Goal: Task Accomplishment & Management: Use online tool/utility

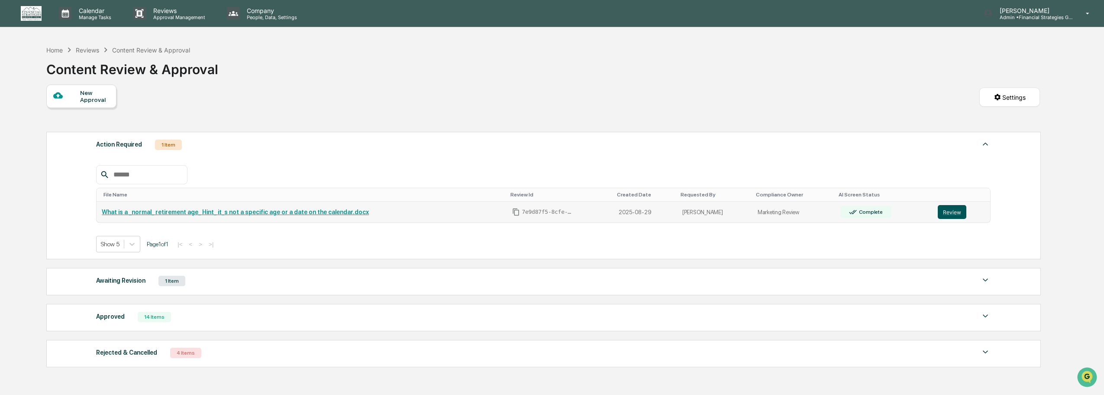
click at [951, 210] on button "Review" at bounding box center [952, 212] width 29 height 14
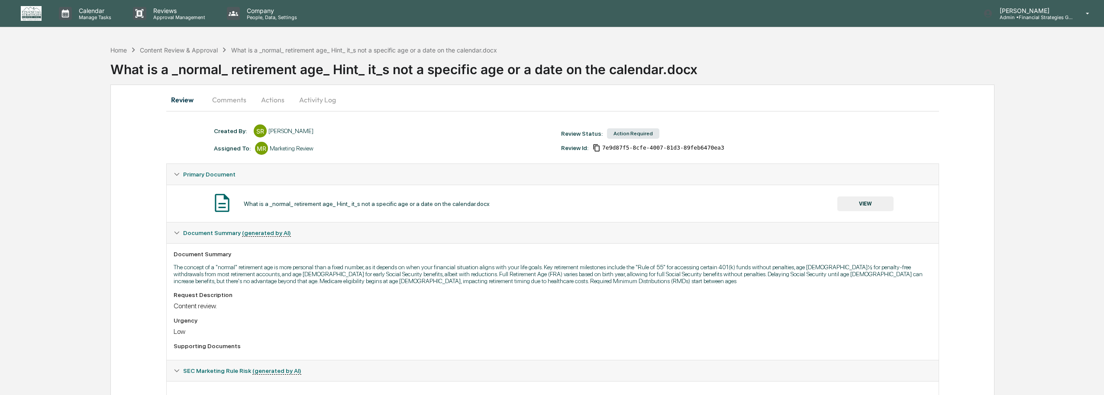
click at [270, 100] on button "Actions" at bounding box center [272, 99] width 39 height 21
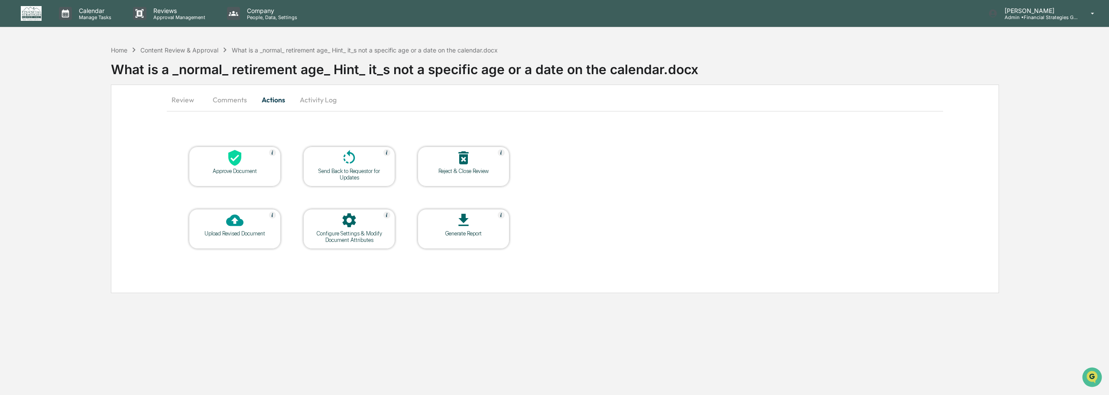
click at [239, 227] on icon at bounding box center [234, 219] width 17 height 17
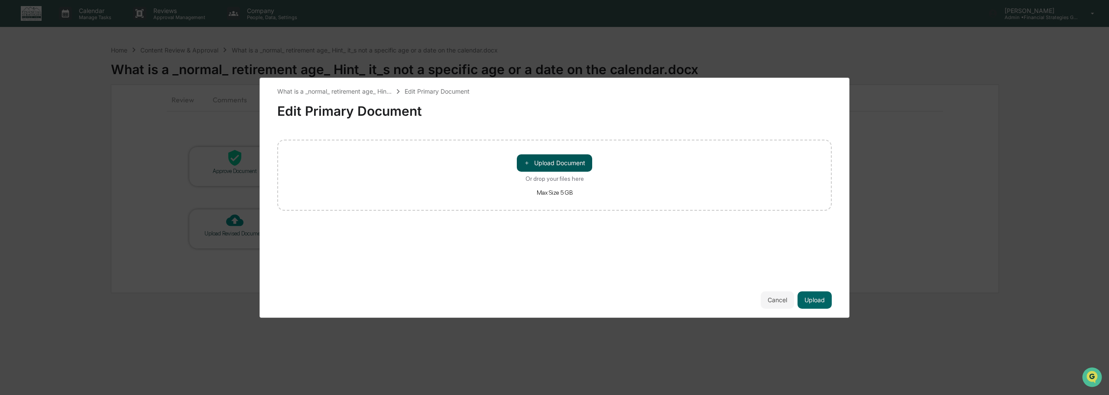
click at [546, 162] on button "＋ Upload Document" at bounding box center [554, 162] width 75 height 17
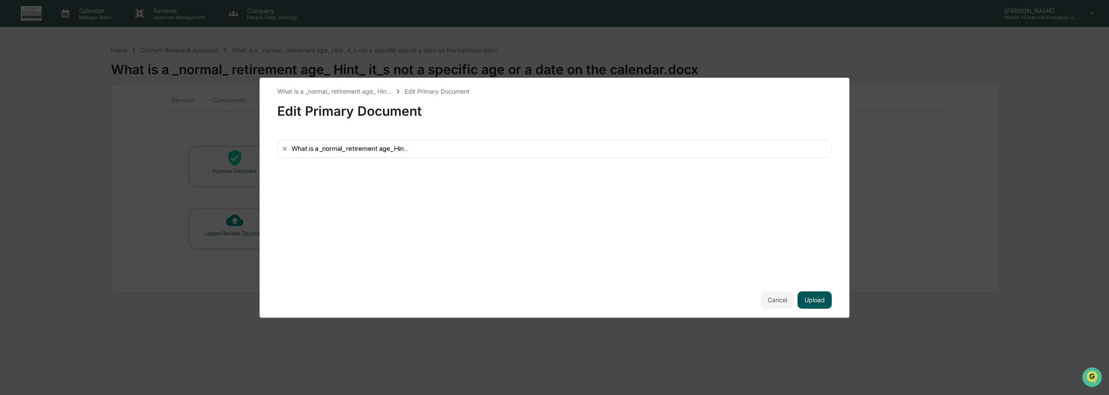
click at [819, 301] on button "Upload" at bounding box center [814, 299] width 34 height 17
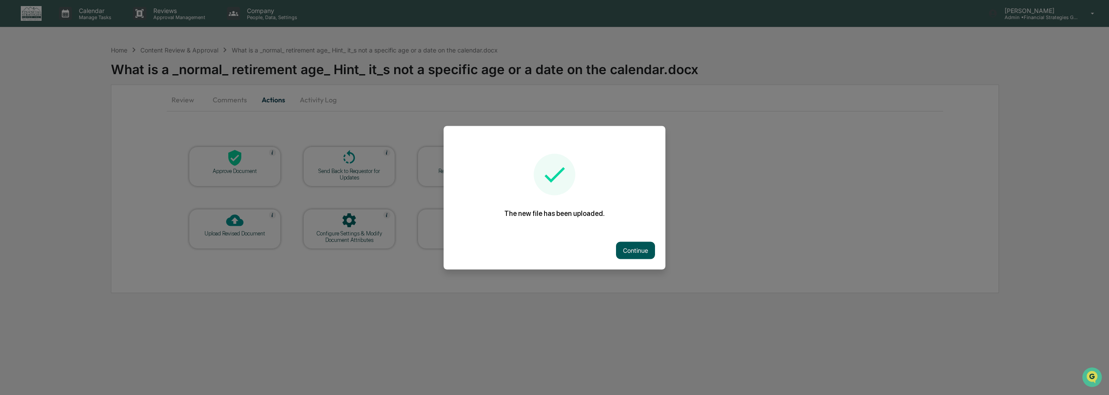
click at [637, 254] on button "Continue" at bounding box center [635, 249] width 39 height 17
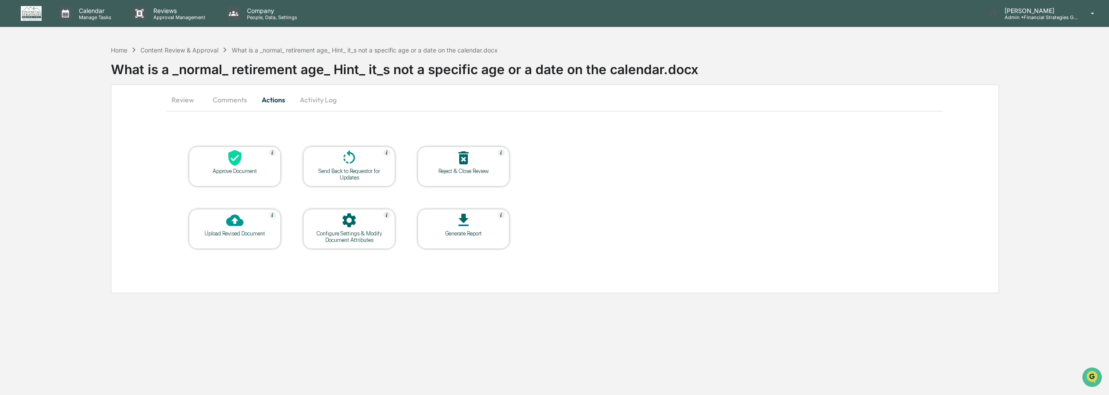
click at [191, 99] on button "Review" at bounding box center [186, 99] width 39 height 21
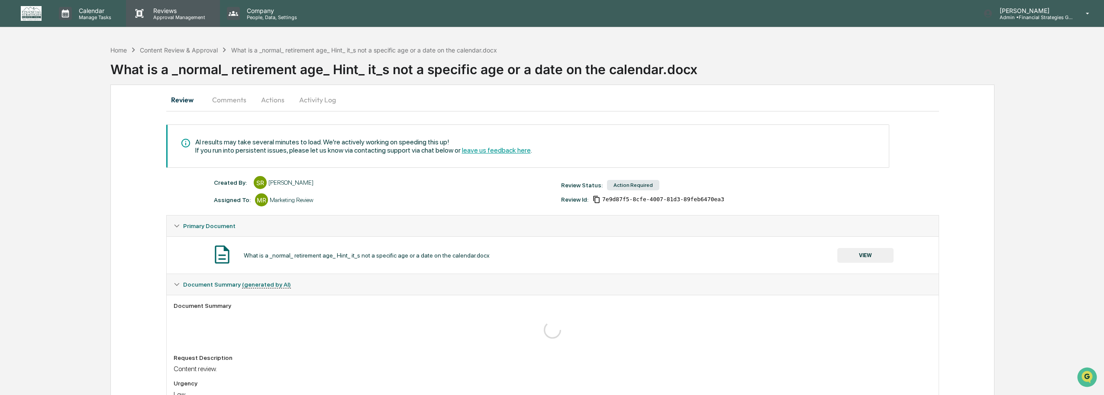
click at [170, 14] on p "Approval Management" at bounding box center [177, 17] width 63 height 6
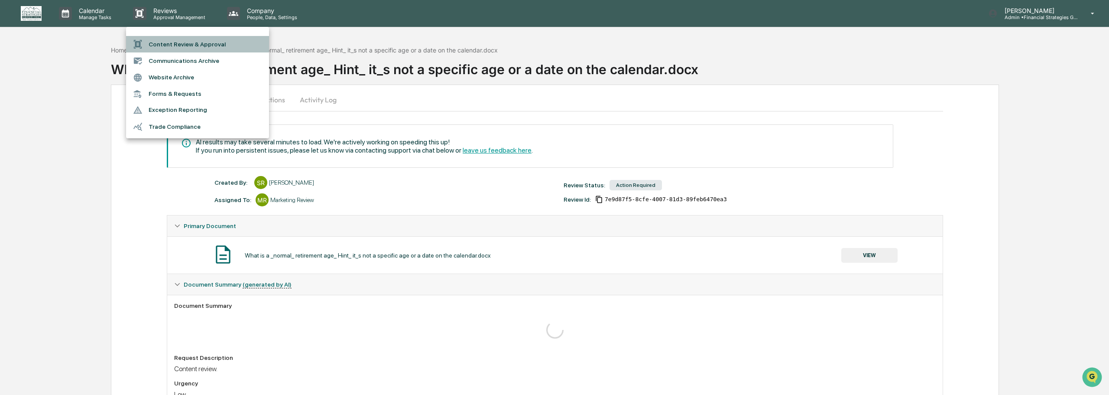
click at [174, 45] on li "Content Review & Approval" at bounding box center [197, 44] width 143 height 16
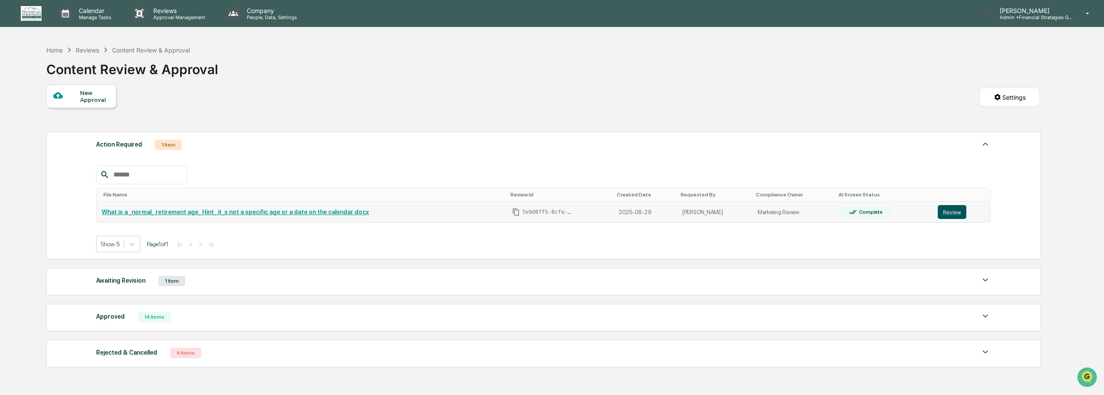
click at [951, 210] on button "Review" at bounding box center [952, 212] width 29 height 14
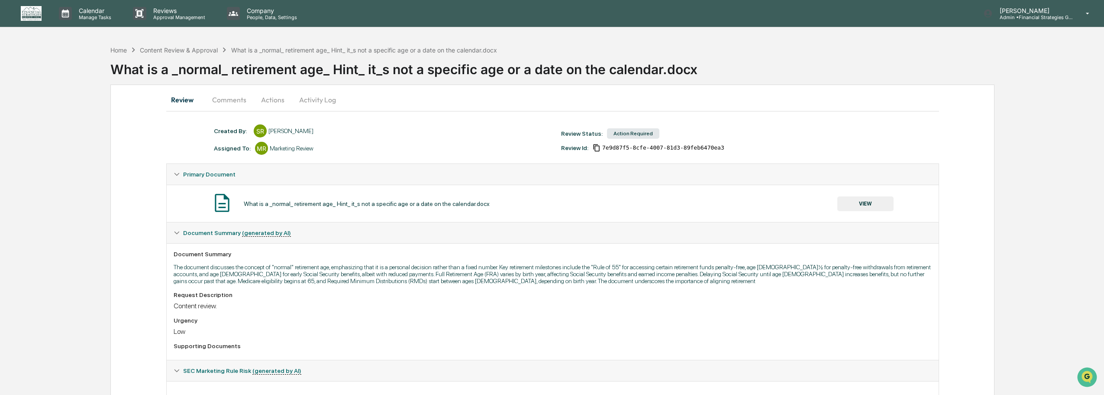
click at [273, 99] on button "Actions" at bounding box center [272, 99] width 39 height 21
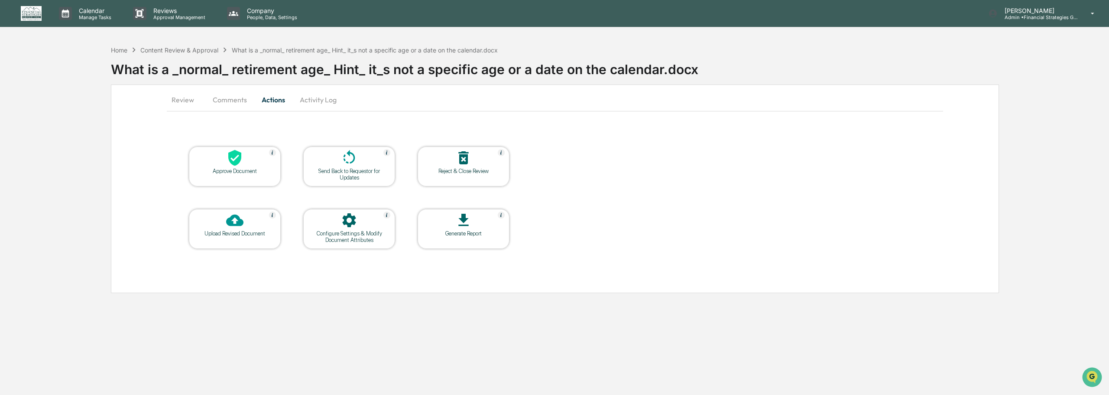
click at [261, 162] on div at bounding box center [234, 158] width 87 height 19
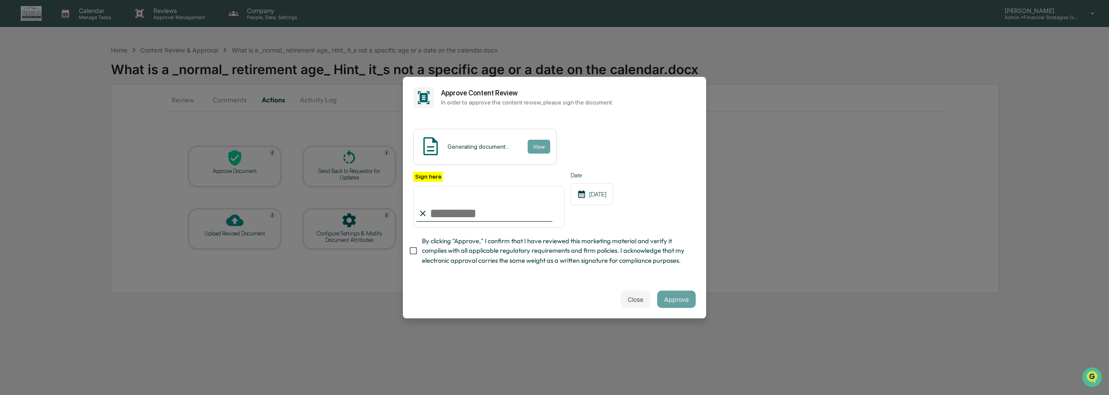
click at [461, 214] on input "Sign here" at bounding box center [488, 207] width 151 height 42
click at [434, 209] on input "Sign here" at bounding box center [488, 207] width 151 height 42
click at [439, 213] on input "Sign here" at bounding box center [488, 207] width 151 height 42
type input "**********"
click at [683, 302] on button "Approve" at bounding box center [676, 298] width 39 height 17
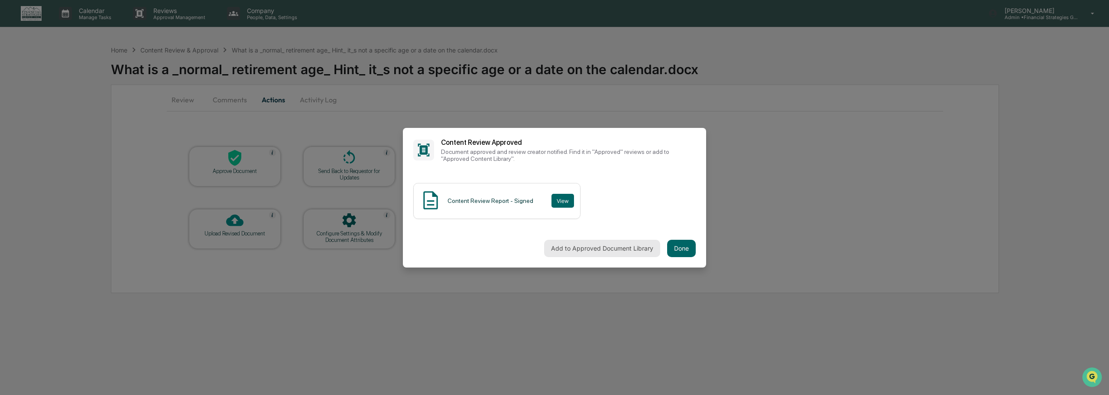
click at [581, 250] on button "Add to Approved Document Library" at bounding box center [602, 247] width 116 height 17
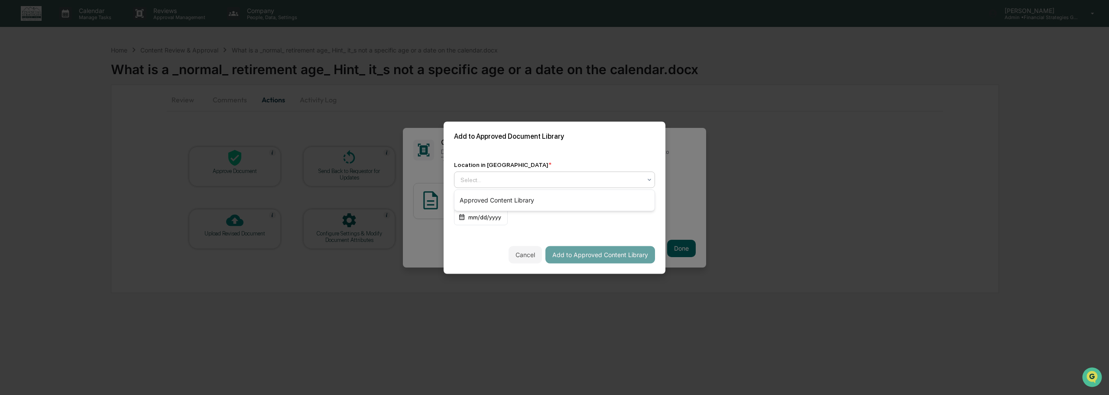
click at [652, 178] on icon at bounding box center [649, 179] width 7 height 7
click at [637, 203] on div "Approved Content Library" at bounding box center [554, 199] width 200 height 17
click at [634, 256] on button "Add to Approved Content Library" at bounding box center [600, 254] width 110 height 17
